Goal: Transaction & Acquisition: Purchase product/service

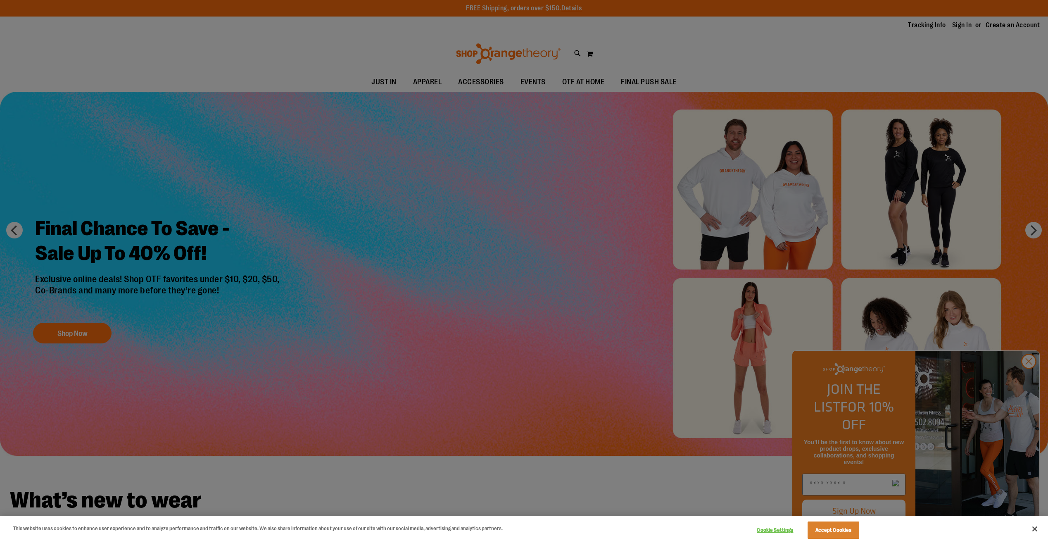
click at [1031, 377] on div at bounding box center [524, 271] width 1048 height 543
click at [1031, 376] on div at bounding box center [524, 271] width 1048 height 543
click at [1029, 380] on div at bounding box center [524, 271] width 1048 height 543
drag, startPoint x: 1035, startPoint y: 528, endPoint x: 1037, endPoint y: 518, distance: 10.1
click at [1036, 530] on button "Close" at bounding box center [1035, 529] width 18 height 18
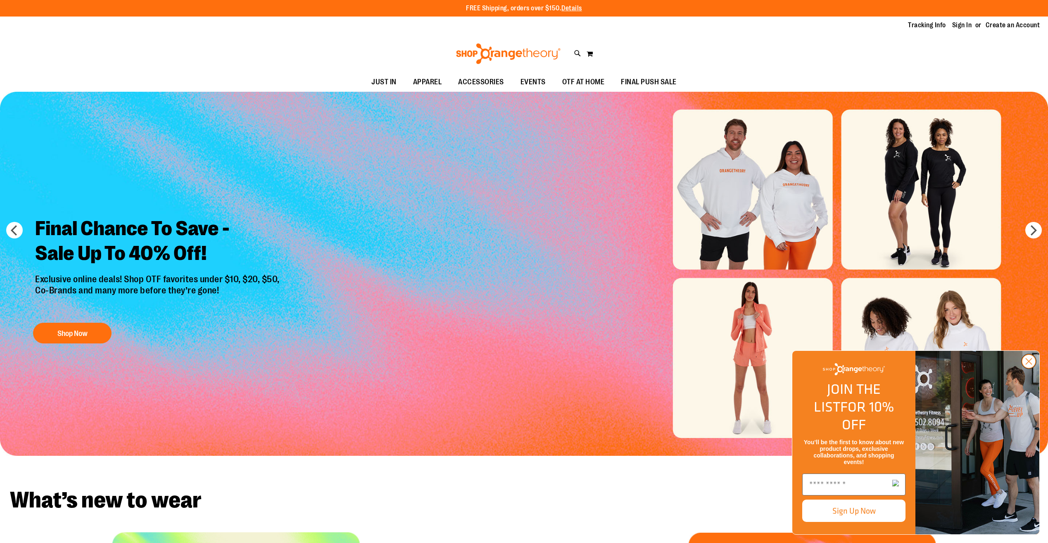
click at [1027, 368] on circle "Close dialog" at bounding box center [1029, 361] width 14 height 14
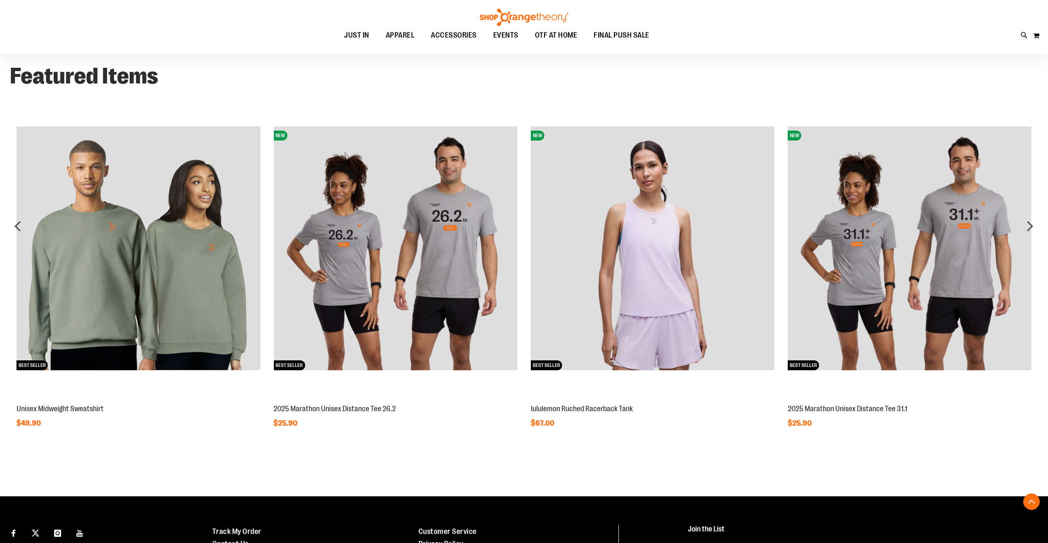
scroll to position [750, 0]
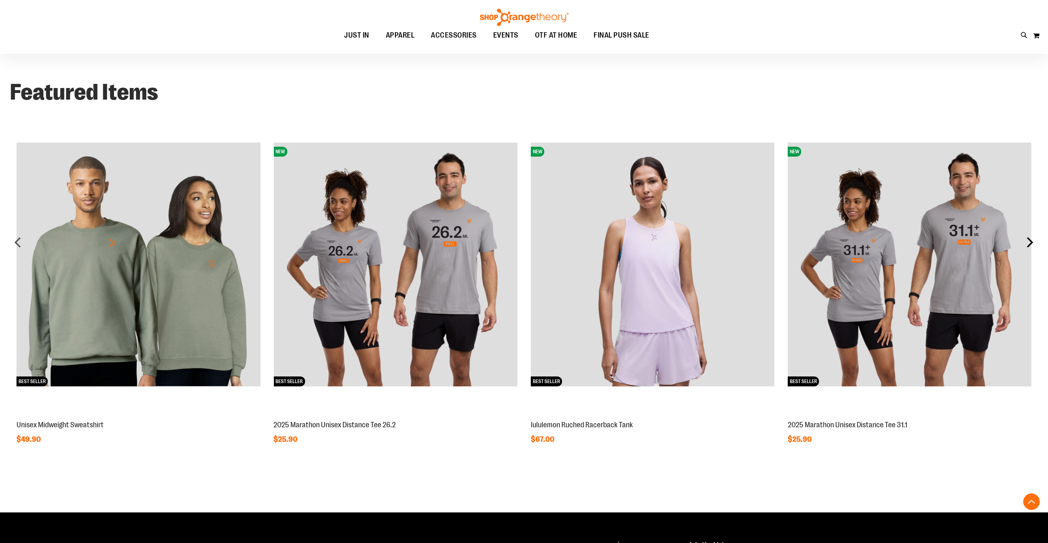
click at [1030, 239] on div "next" at bounding box center [1030, 242] width 17 height 17
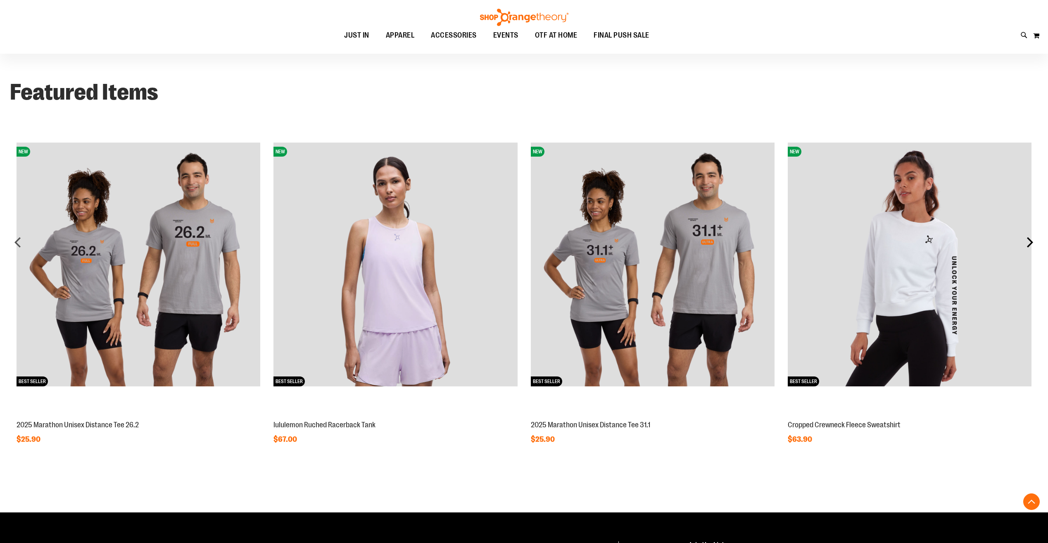
click at [1028, 238] on div "next" at bounding box center [1030, 242] width 17 height 17
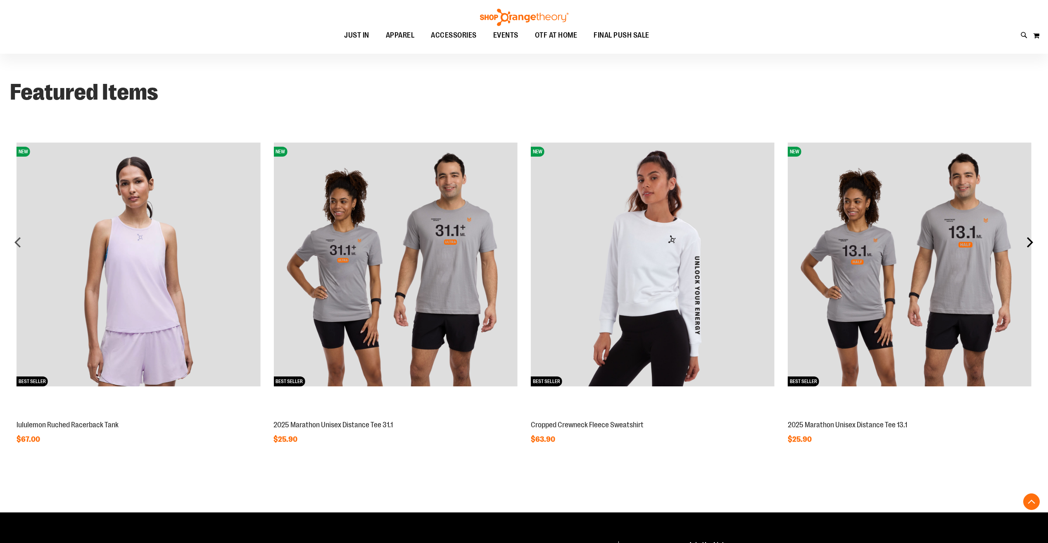
click at [1028, 239] on div "next" at bounding box center [1030, 242] width 17 height 17
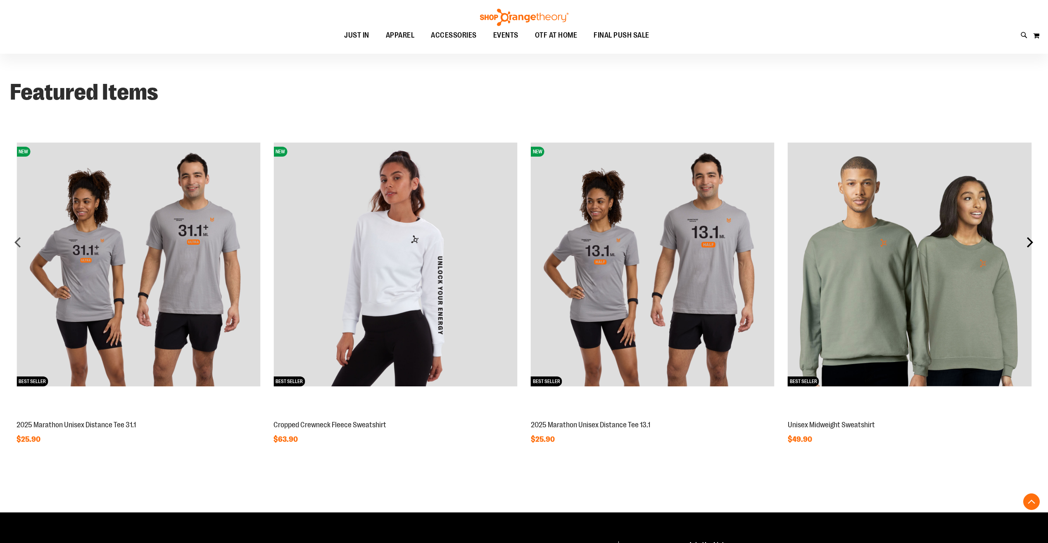
click at [1028, 238] on div "next" at bounding box center [1030, 242] width 17 height 17
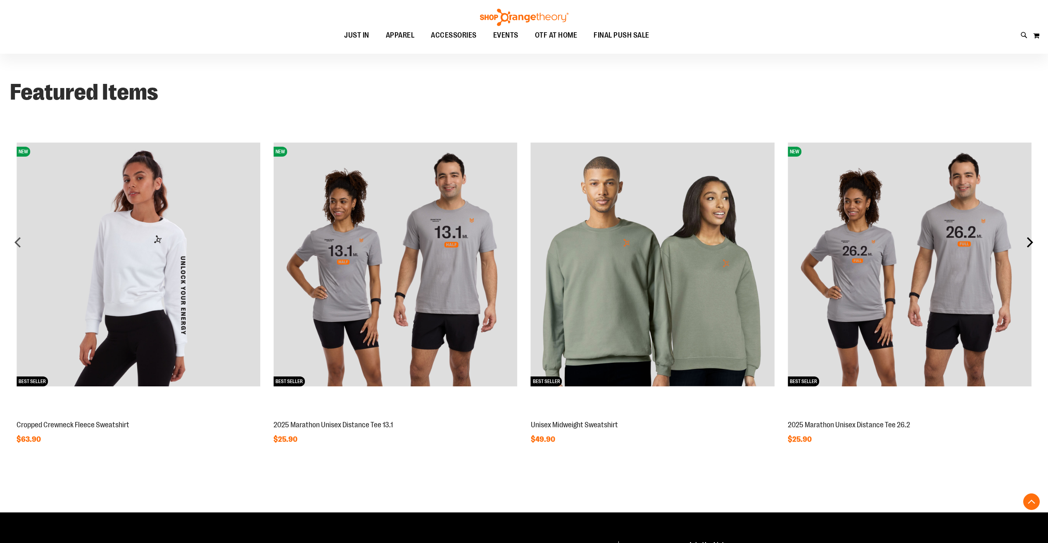
click at [1028, 238] on div "next" at bounding box center [1030, 242] width 17 height 17
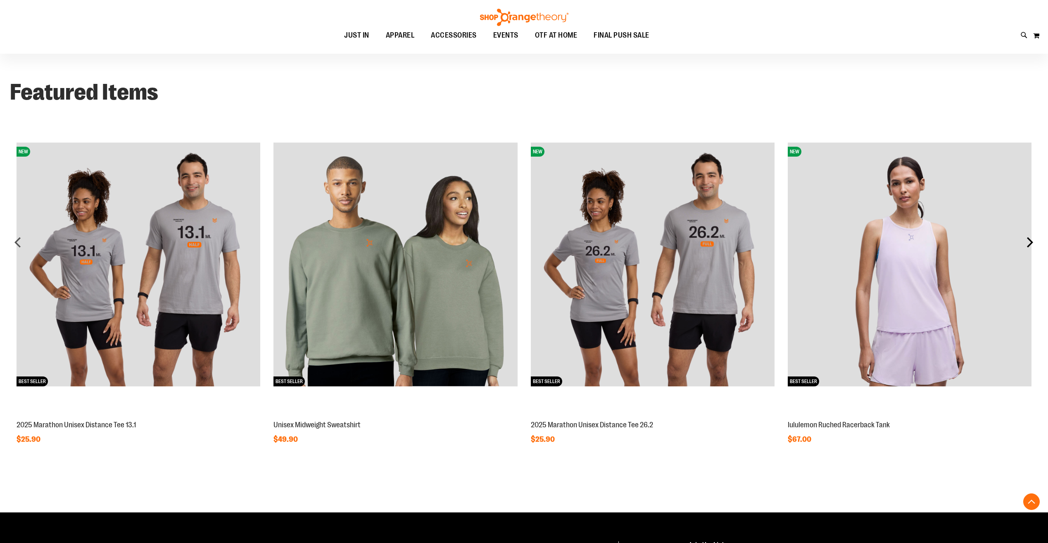
click at [1027, 238] on div "next" at bounding box center [1030, 242] width 17 height 17
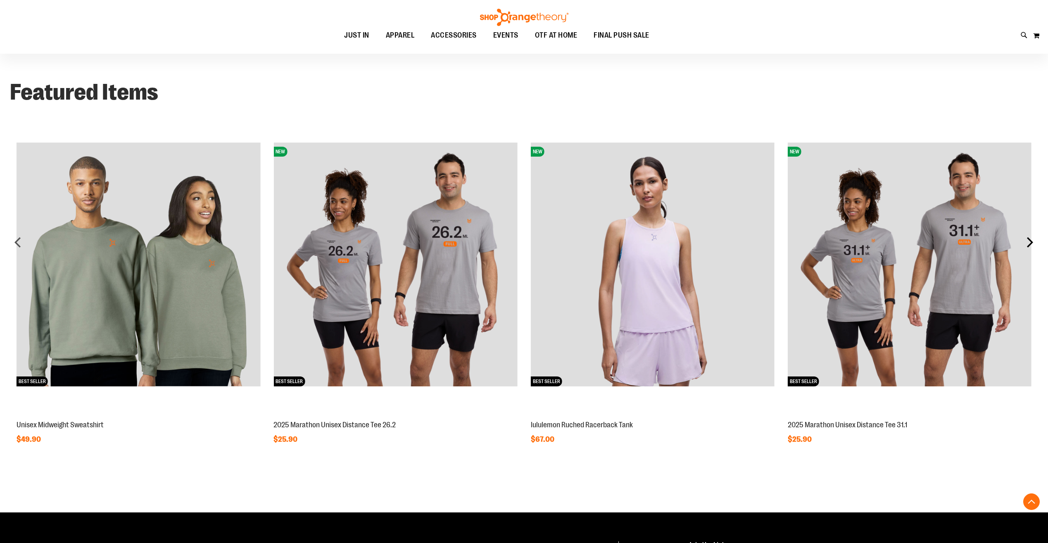
click at [1026, 239] on div "next" at bounding box center [1030, 242] width 17 height 17
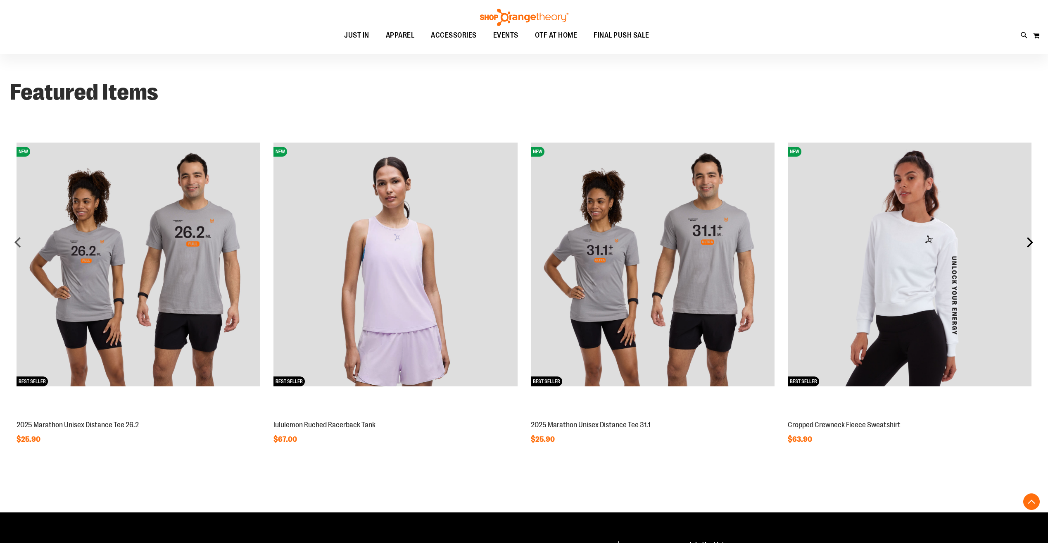
click at [1026, 238] on div "next" at bounding box center [1030, 242] width 17 height 17
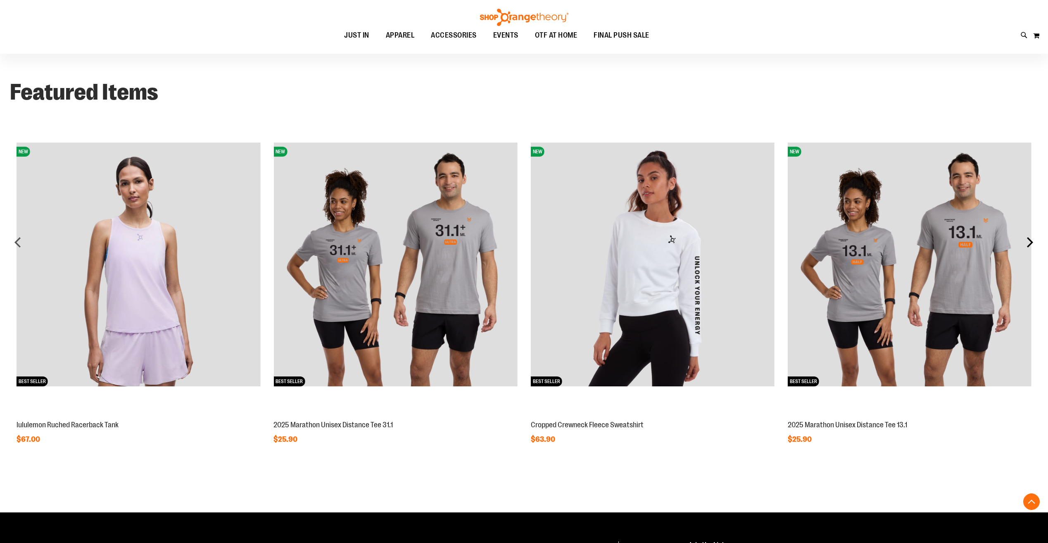
click at [1026, 238] on div "next" at bounding box center [1030, 242] width 17 height 17
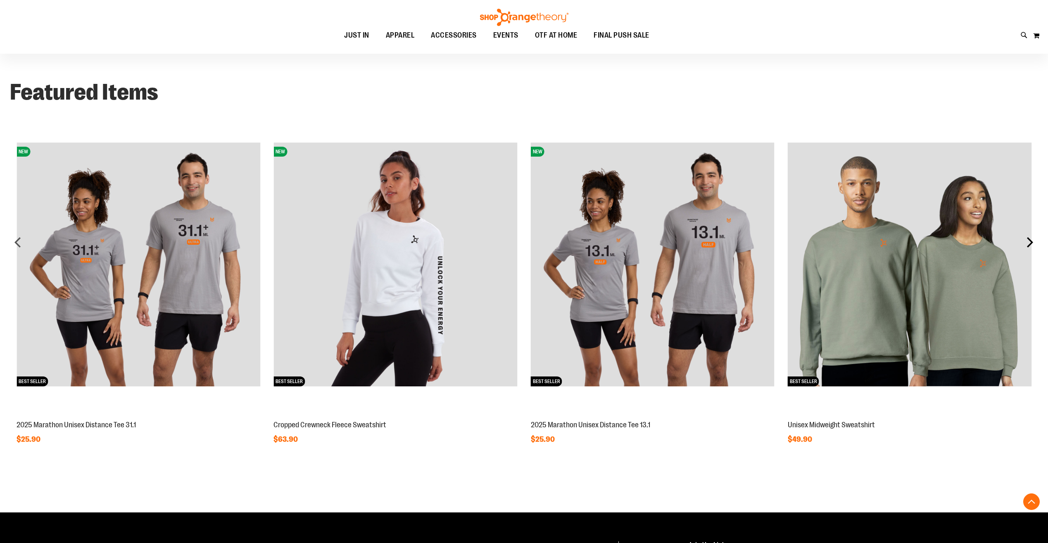
click at [1026, 239] on div "next" at bounding box center [1030, 242] width 17 height 17
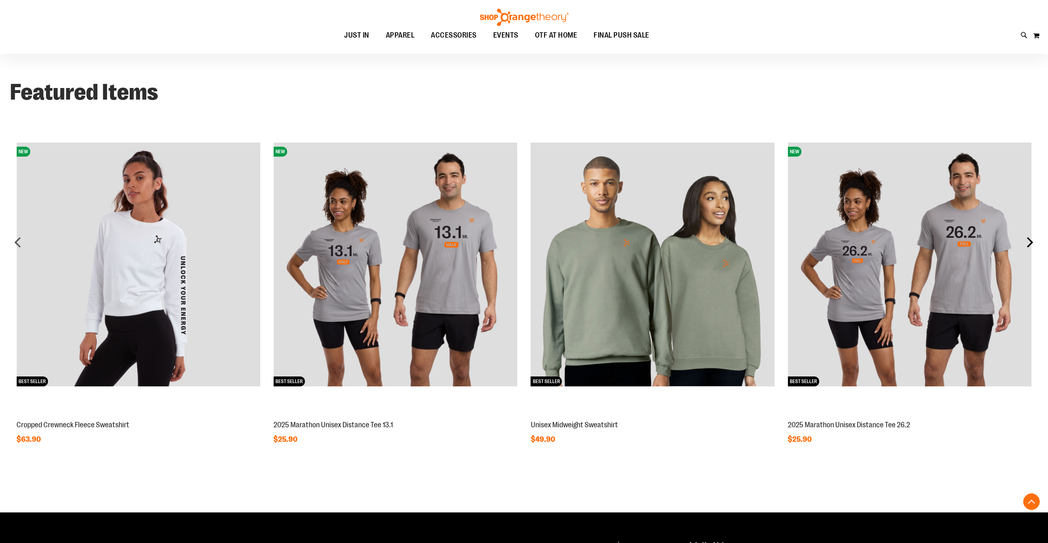
click at [1027, 239] on div "next" at bounding box center [1030, 242] width 17 height 17
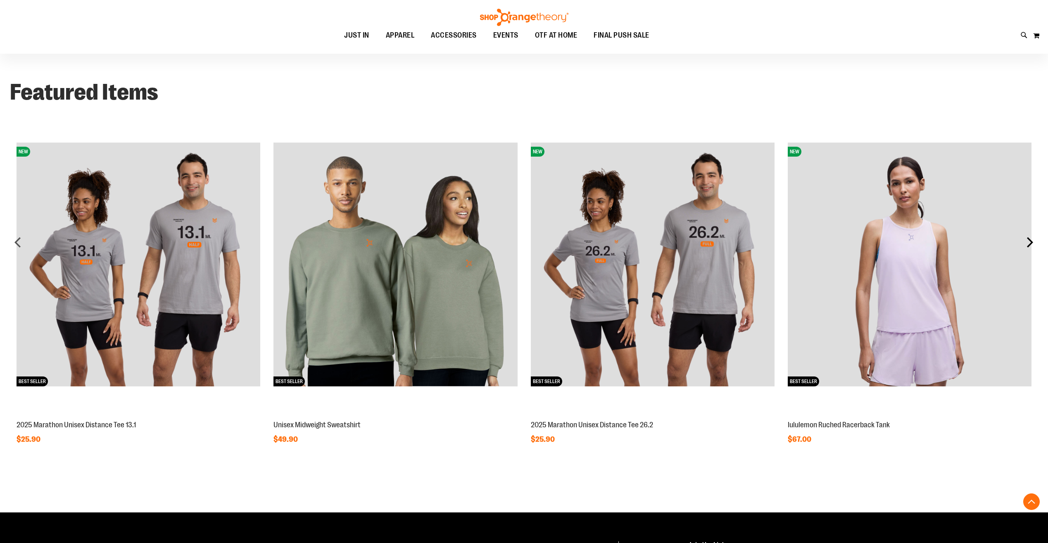
click at [1027, 239] on div "next" at bounding box center [1030, 242] width 17 height 17
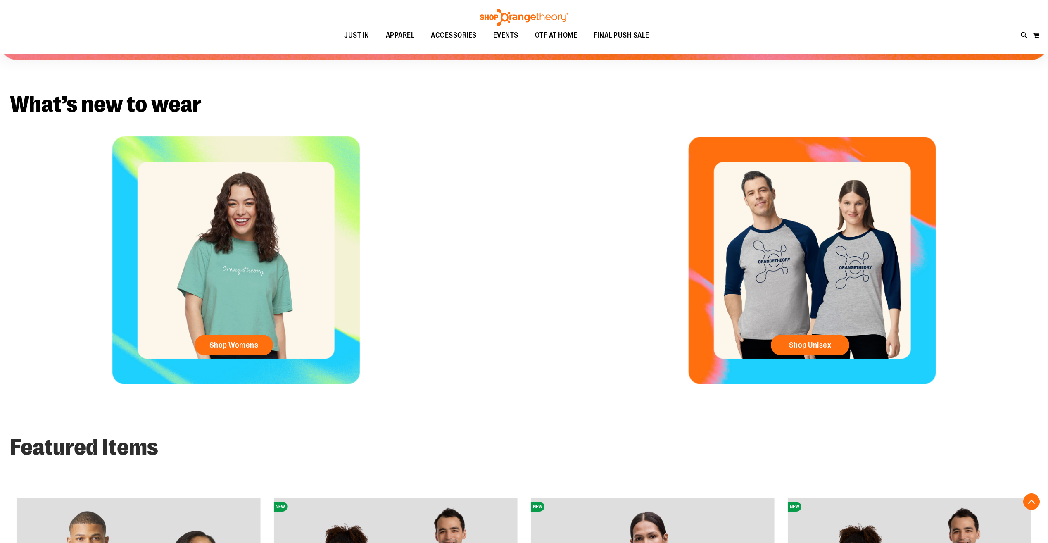
scroll to position [461, 0]
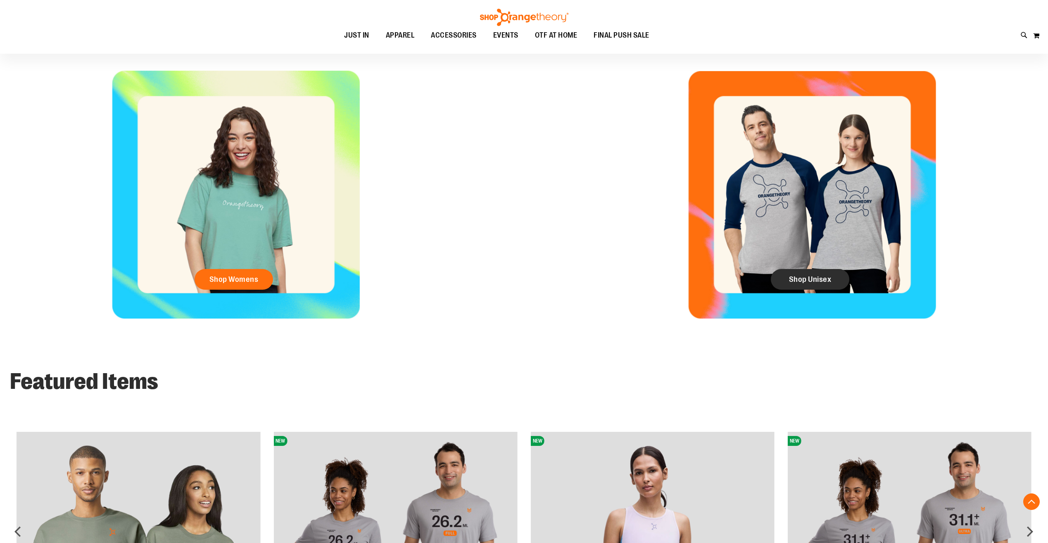
click at [813, 277] on span "Shop Unisex" at bounding box center [810, 279] width 43 height 9
click at [794, 281] on span "Shop Unisex" at bounding box center [810, 279] width 43 height 9
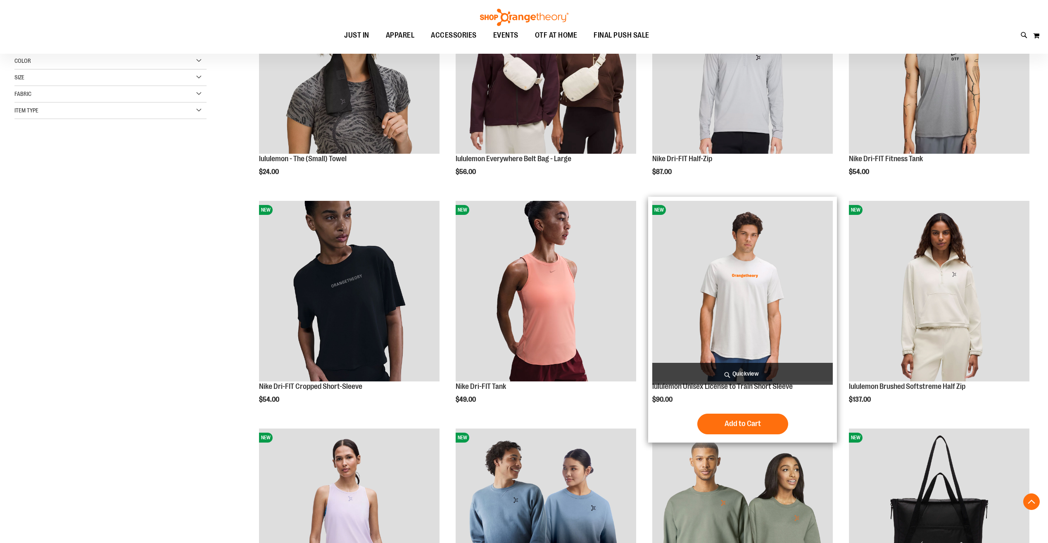
scroll to position [206, 0]
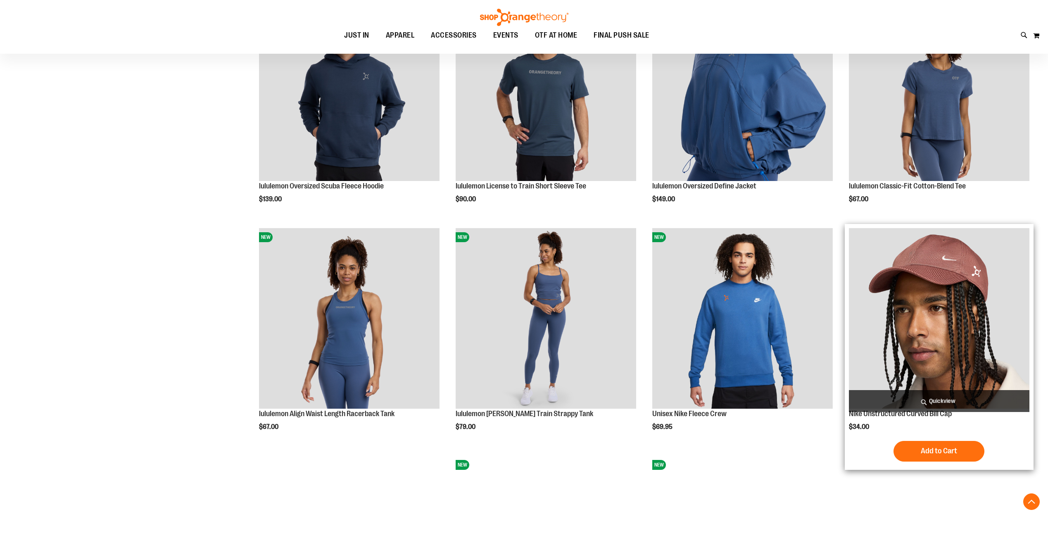
scroll to position [851, 0]
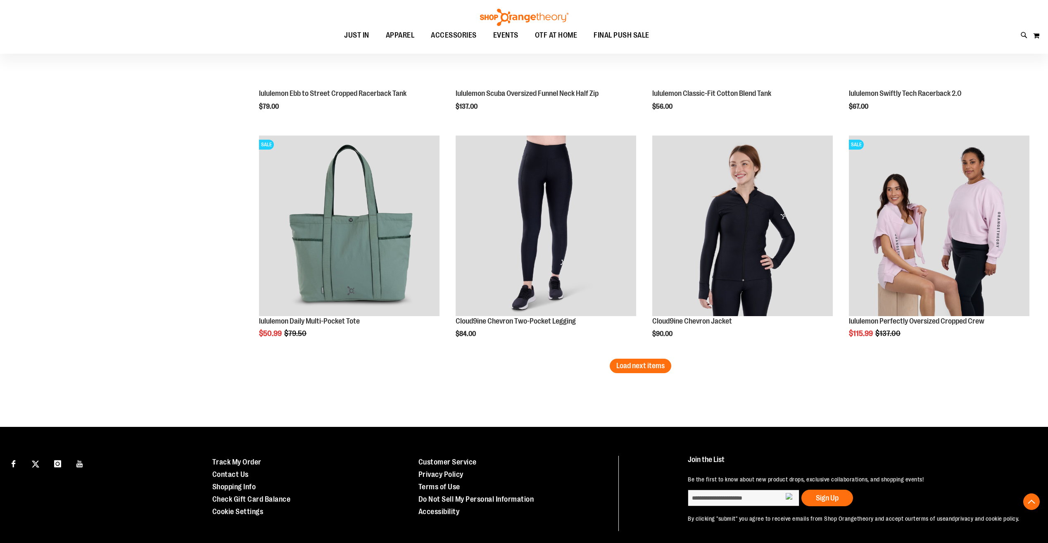
scroll to position [1891, 0]
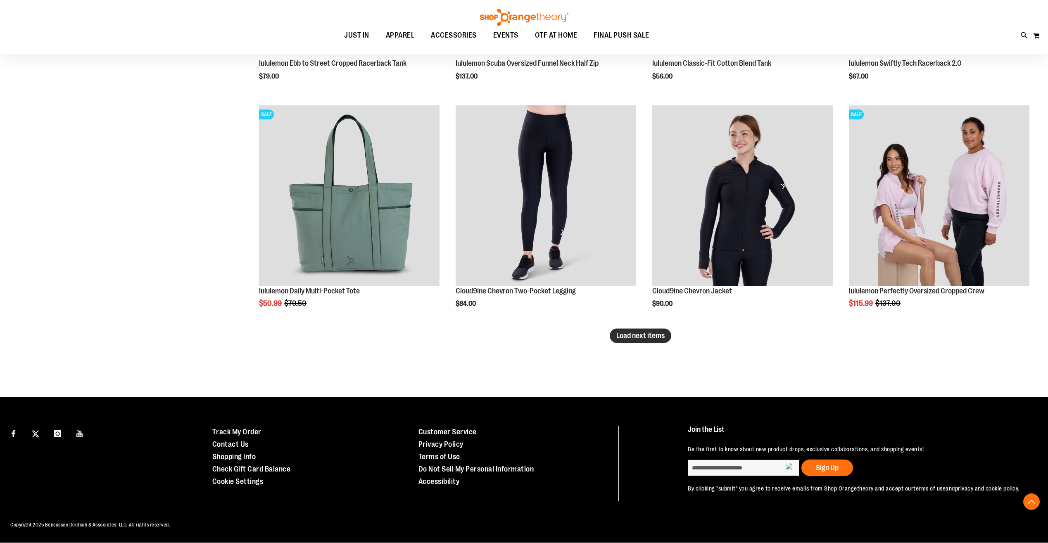
click at [628, 331] on span "Load next items" at bounding box center [640, 335] width 48 height 8
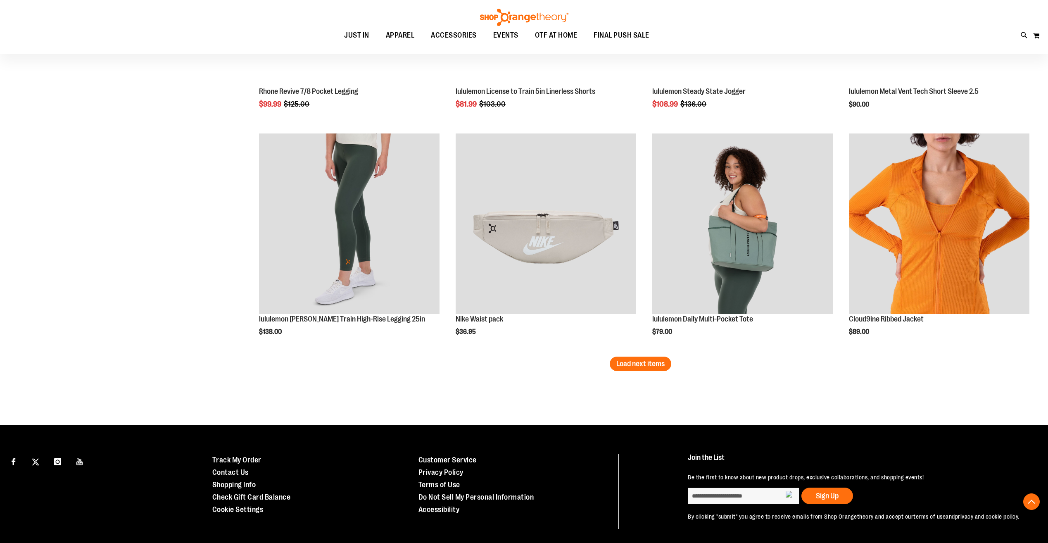
scroll to position [2552, 0]
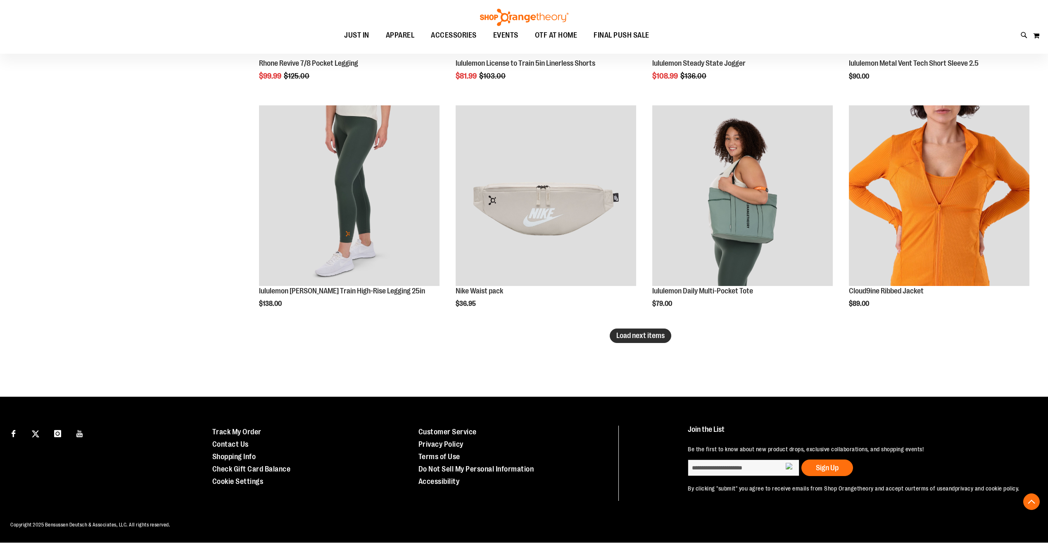
click at [642, 332] on button "Load next items" at bounding box center [641, 335] width 62 height 14
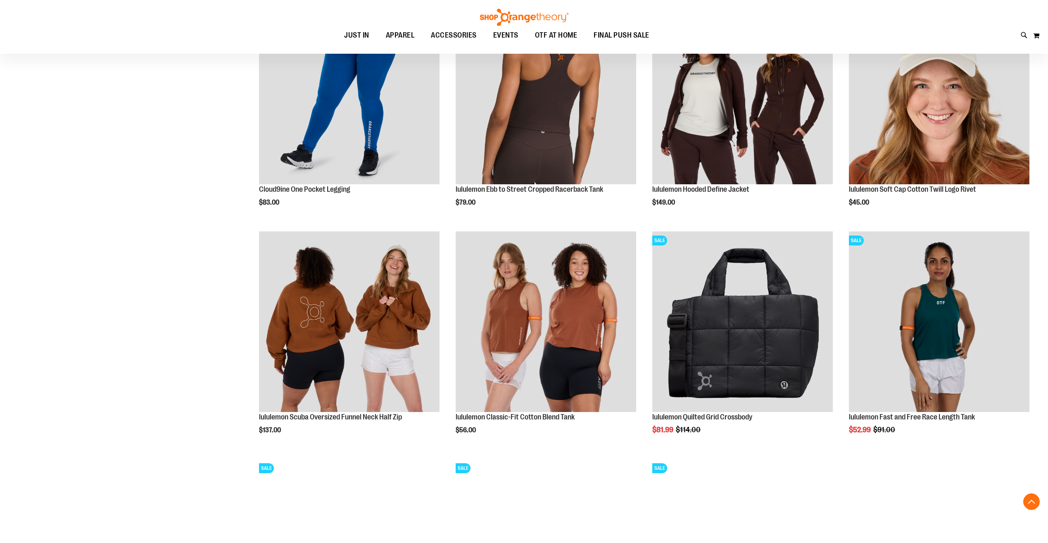
scroll to position [2987, 0]
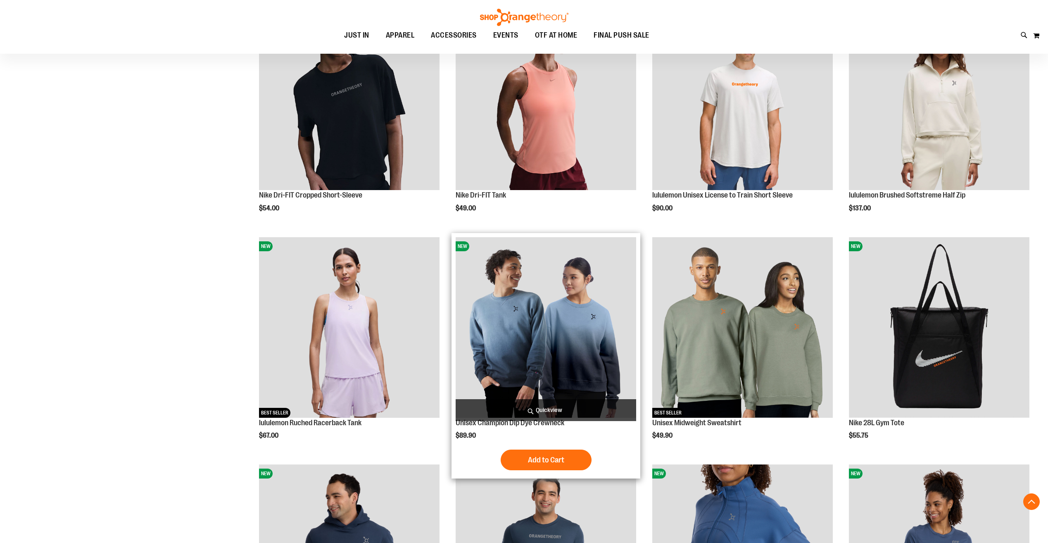
scroll to position [384, 0]
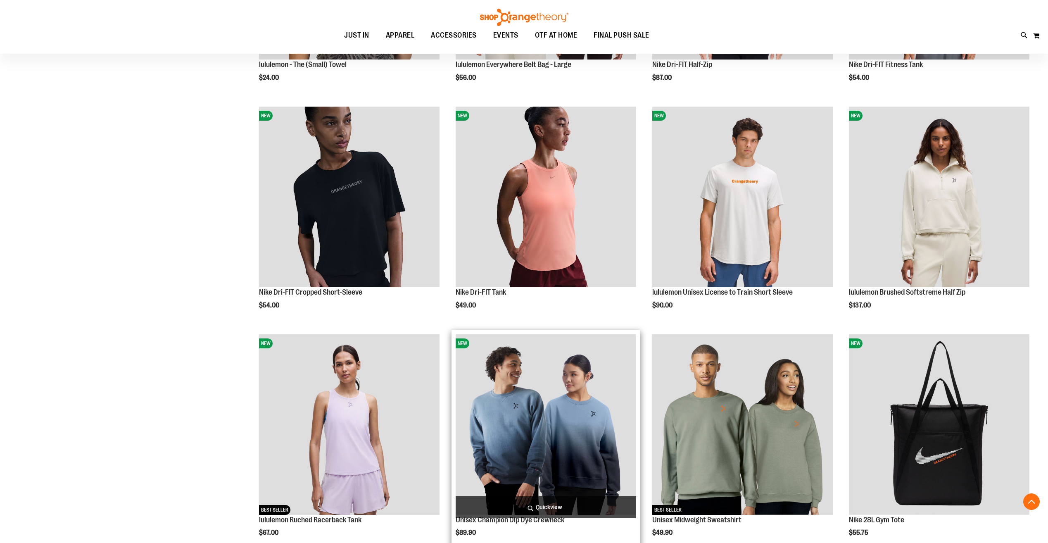
scroll to position [136, 0]
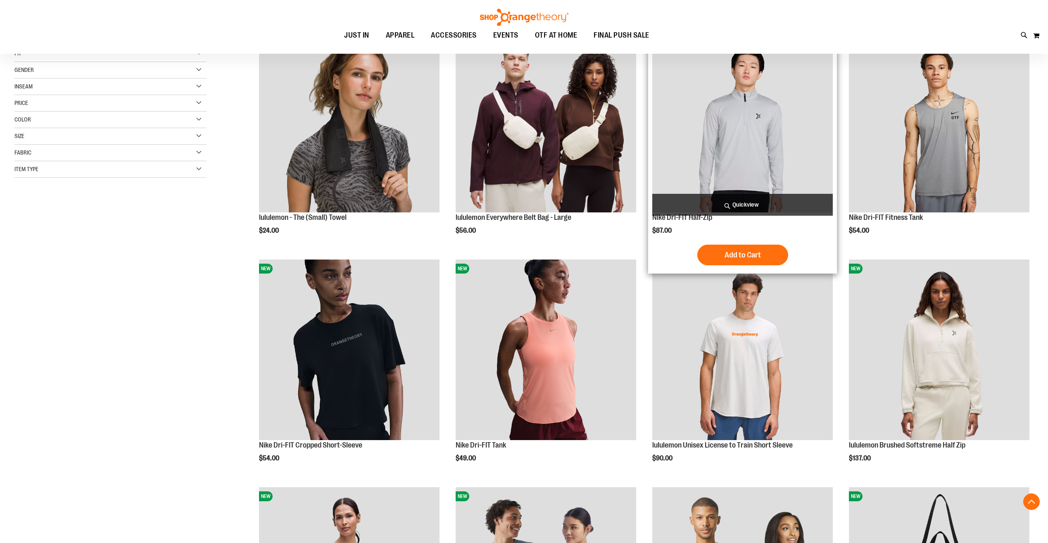
click at [758, 148] on img "product" at bounding box center [742, 122] width 181 height 181
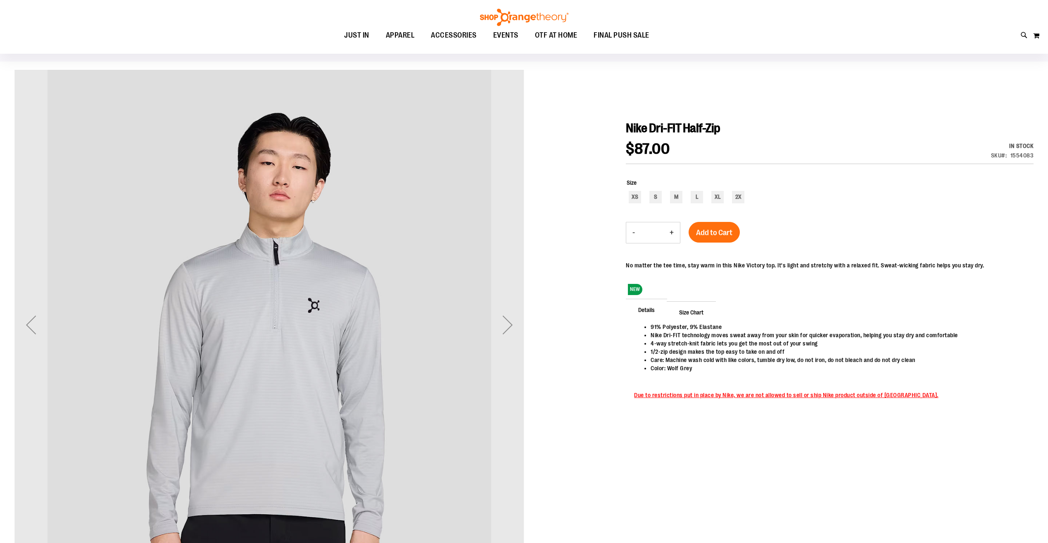
scroll to position [41, 0]
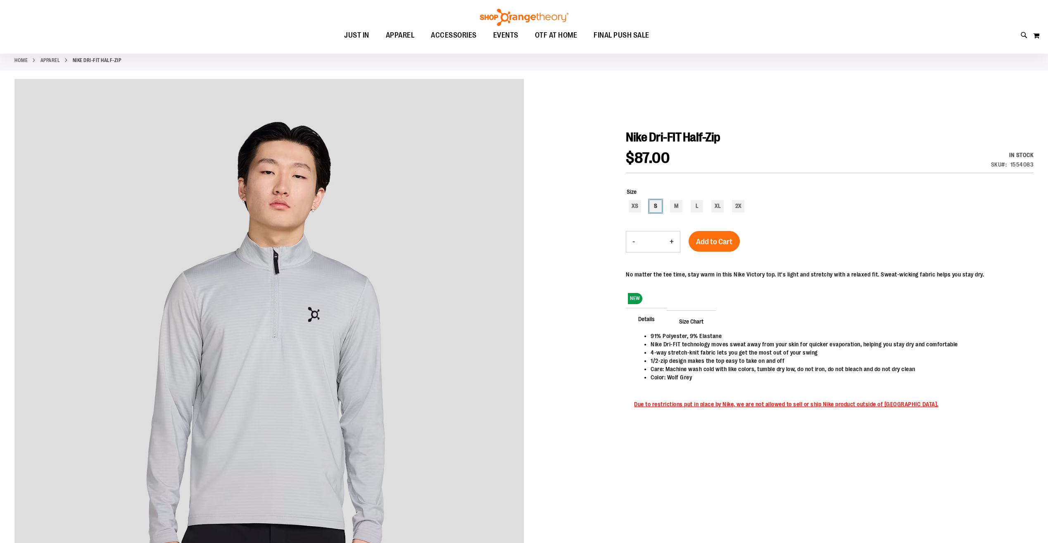
click at [656, 205] on div "S" at bounding box center [655, 206] width 12 height 12
type input "***"
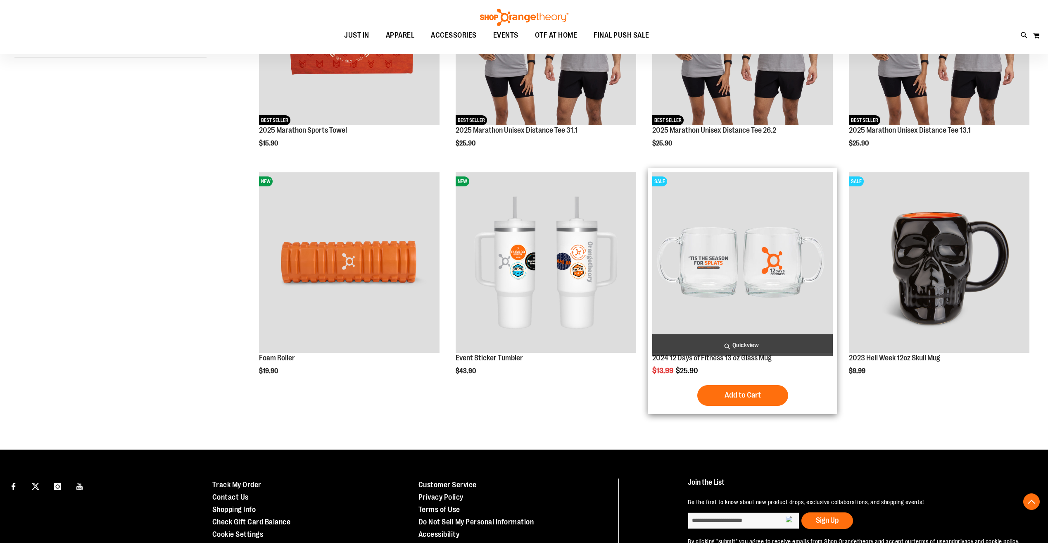
scroll to position [37, 0]
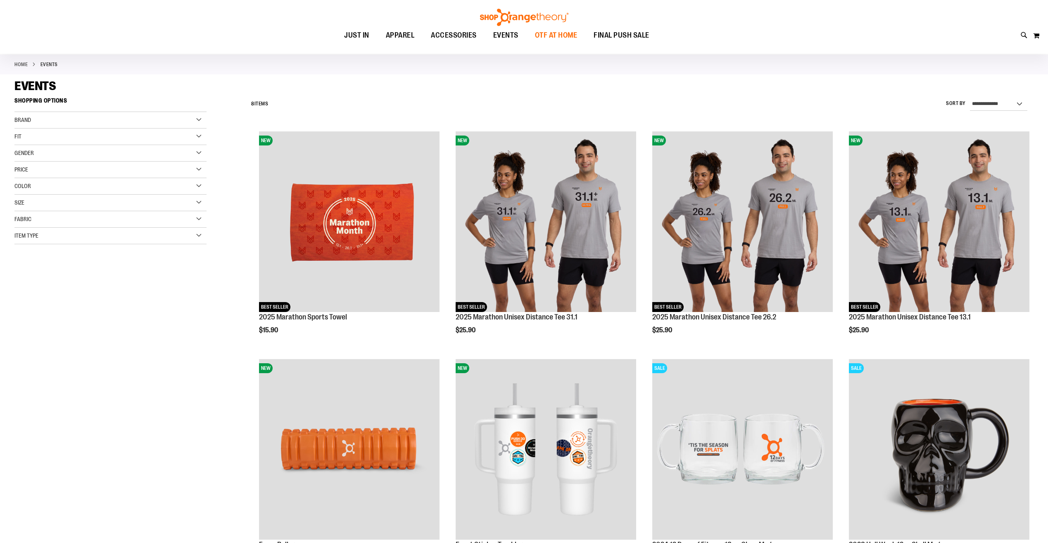
click at [550, 33] on span "OTF AT HOME" at bounding box center [556, 35] width 43 height 19
